Goal: Task Accomplishment & Management: Complete application form

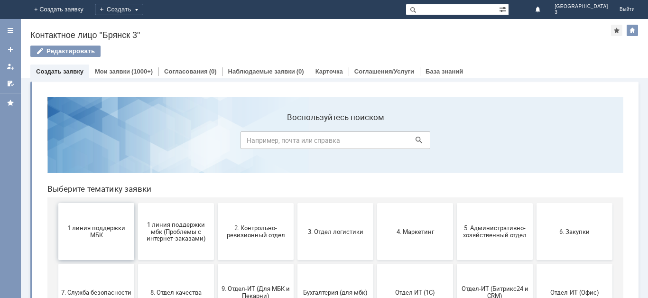
click at [92, 228] on span "1 линия поддержки МБК" at bounding box center [96, 231] width 70 height 14
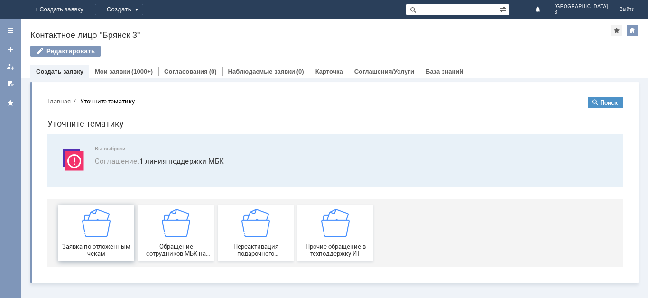
click at [105, 241] on div "Заявка по отложенным чекам" at bounding box center [96, 233] width 70 height 48
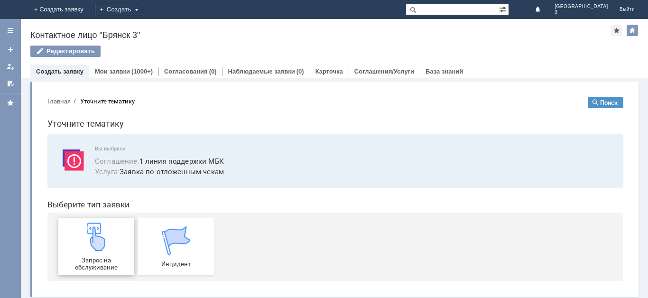
click at [101, 251] on img at bounding box center [96, 236] width 28 height 28
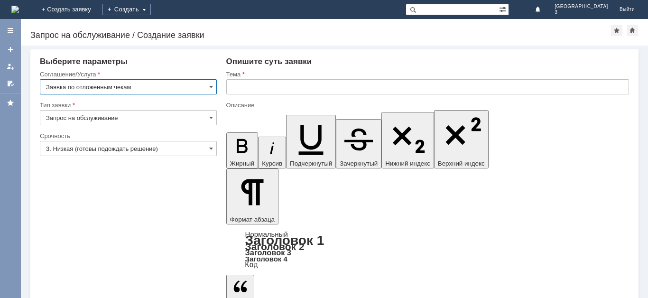
click at [175, 150] on input "3. Низкая (готовы подождать решение)" at bounding box center [128, 148] width 177 height 15
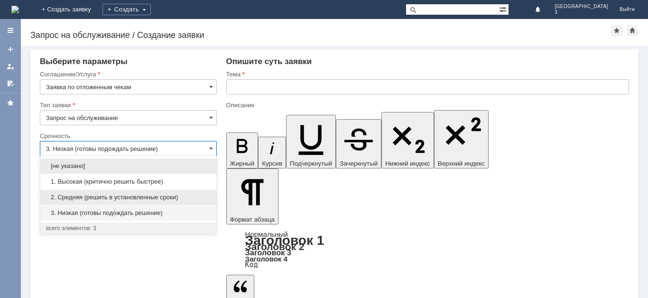
click at [147, 196] on span "2. Средняя (решить в установленные сроки)" at bounding box center [128, 197] width 165 height 8
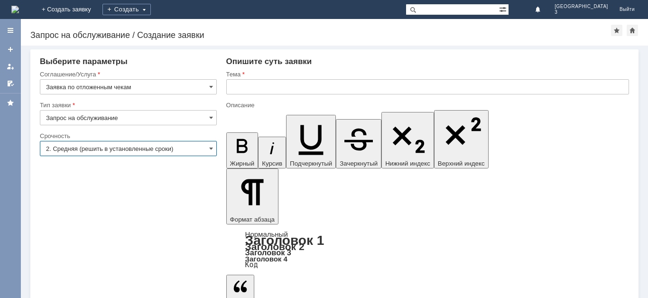
type input "2. Средняя (решить в установленные сроки)"
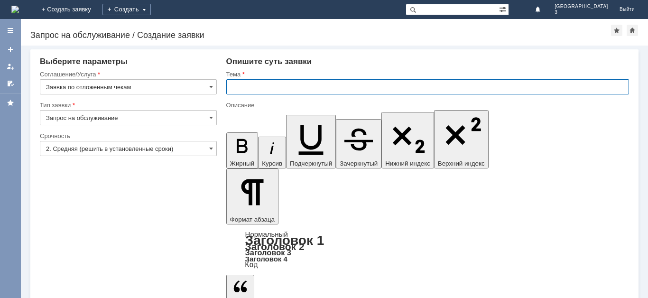
click at [275, 88] on input "text" at bounding box center [427, 86] width 403 height 15
type input "Отл чек"
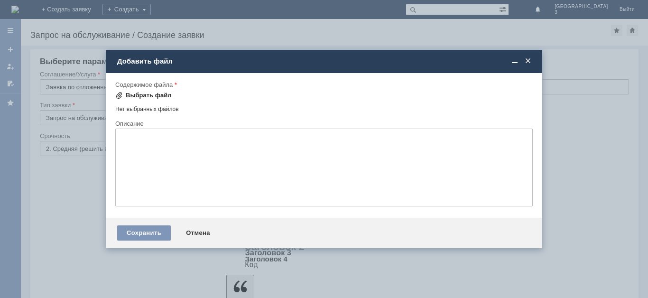
click at [121, 95] on span at bounding box center [119, 96] width 8 height 8
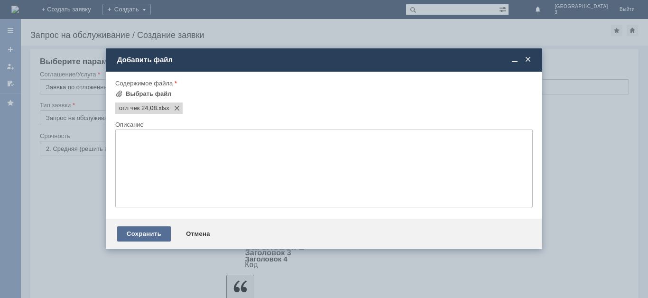
click at [144, 235] on div "Сохранить" at bounding box center [144, 233] width 54 height 15
